Goal: Task Accomplishment & Management: Manage account settings

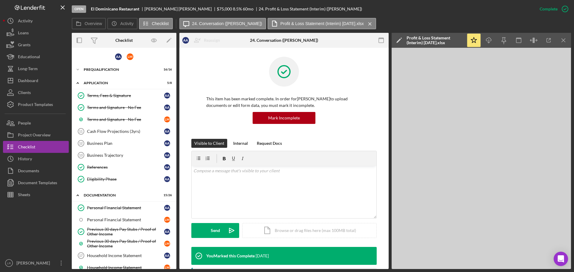
scroll to position [149, 0]
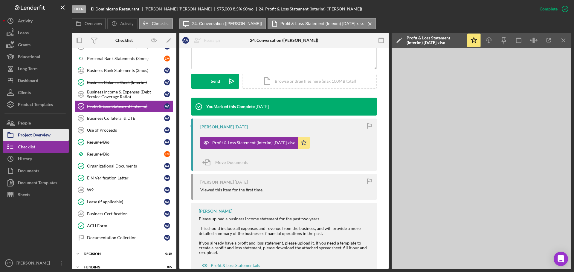
click at [46, 134] on div "Project Overview" at bounding box center [34, 135] width 33 height 13
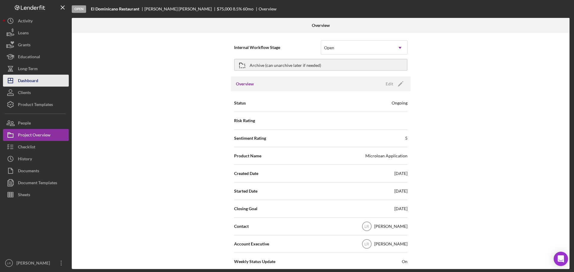
click at [38, 78] on div "Dashboard" at bounding box center [28, 81] width 20 height 13
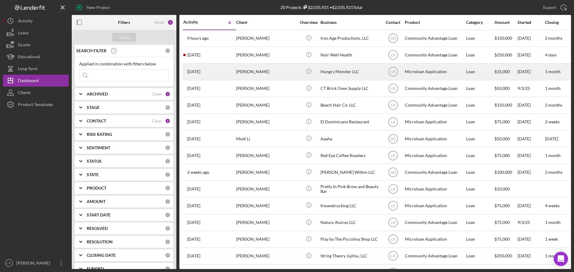
click at [255, 71] on div "[PERSON_NAME]" at bounding box center [266, 72] width 60 height 16
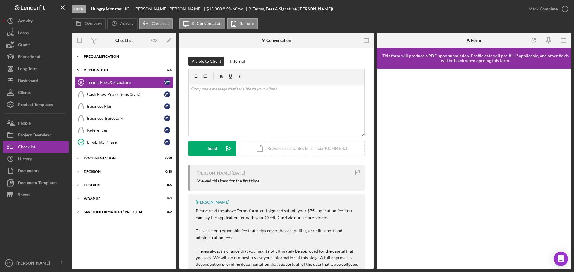
click at [121, 53] on div "Icon/Expander Prequalification 9 / 10" at bounding box center [124, 57] width 105 height 12
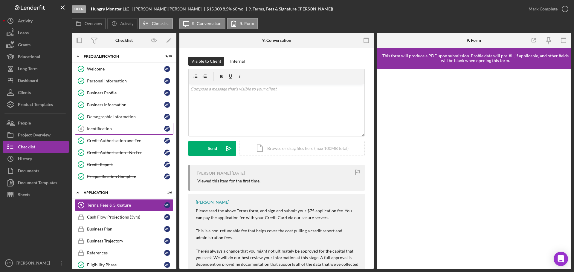
click at [105, 126] on div "Identification" at bounding box center [125, 128] width 77 height 5
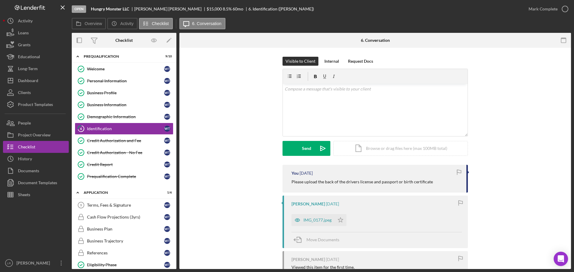
click at [433, 183] on div "Please upload the back of the drivers license and passport or birth certificate" at bounding box center [376, 182] width 169 height 7
drag, startPoint x: 431, startPoint y: 181, endPoint x: 304, endPoint y: 184, distance: 126.5
click at [304, 184] on div "Please upload the back of the drivers license and passport or birth certificate" at bounding box center [376, 182] width 169 height 7
copy p "upload the back of the drivers license and passport or birth certificate"
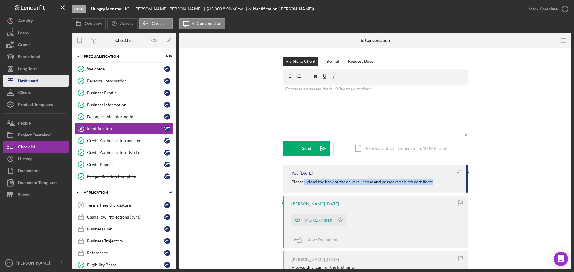
click at [41, 81] on button "Icon/Dashboard Dashboard" at bounding box center [36, 81] width 66 height 12
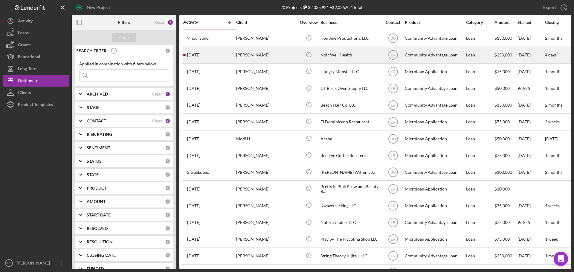
click at [269, 58] on div "[PERSON_NAME]" at bounding box center [266, 55] width 60 height 16
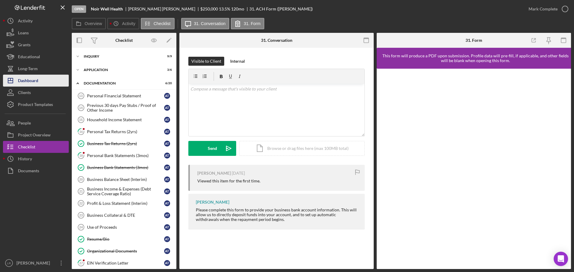
click at [40, 79] on button "Icon/Dashboard Dashboard" at bounding box center [36, 81] width 66 height 12
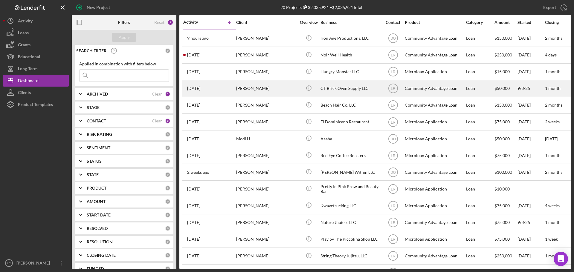
click at [264, 90] on div "[PERSON_NAME]" at bounding box center [266, 89] width 60 height 16
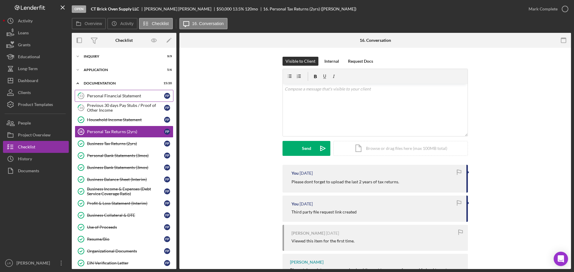
click at [101, 97] on div "Personal Financial Statement" at bounding box center [125, 96] width 77 height 5
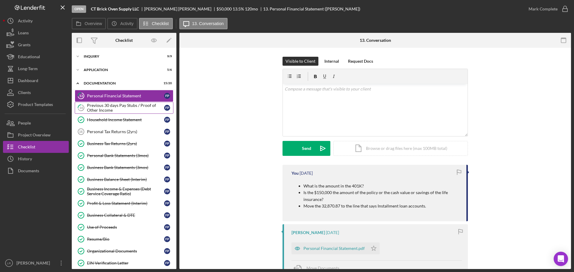
click at [102, 108] on div "Previous 30 days Pay Stubs / Proof of Other Income" at bounding box center [125, 108] width 77 height 10
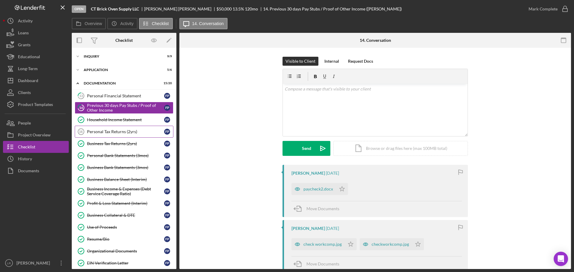
click at [100, 131] on div "Personal Tax Returns (2yrs)" at bounding box center [125, 131] width 77 height 5
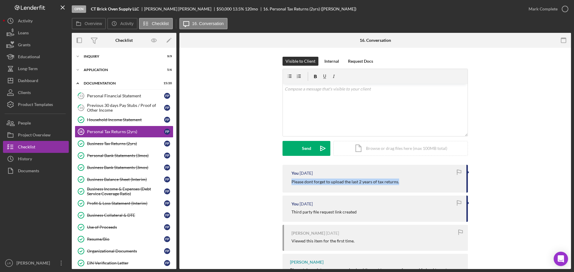
drag, startPoint x: 399, startPoint y: 182, endPoint x: 280, endPoint y: 186, distance: 119.9
click at [280, 186] on div "You [DATE] Please dont forget to upload the last 2 years of tax returns. You [D…" at bounding box center [375, 229] width 374 height 128
